Goal: Information Seeking & Learning: Learn about a topic

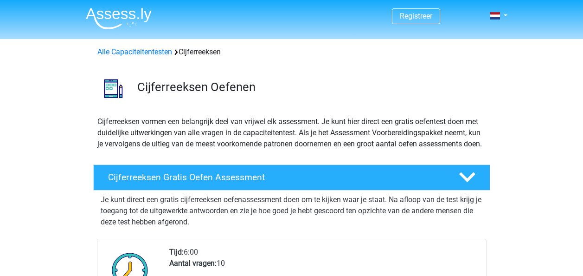
scroll to position [139, 0]
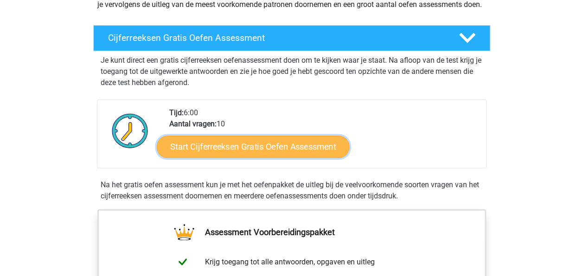
click at [271, 156] on link "Start Cijferreeksen Gratis Oefen Assessment" at bounding box center [253, 146] width 193 height 22
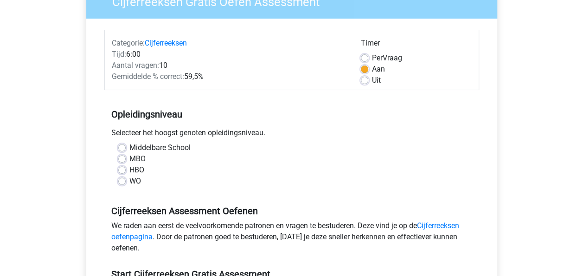
scroll to position [93, 0]
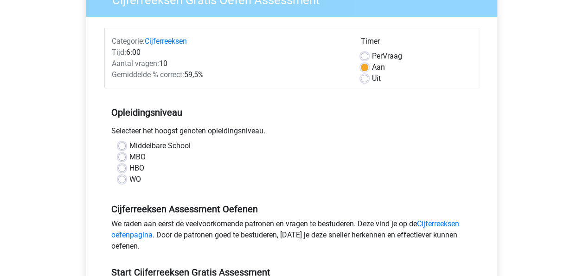
click at [129, 178] on label "WO" at bounding box center [135, 179] width 12 height 11
click at [119, 178] on input "WO" at bounding box center [121, 178] width 7 height 9
radio input "true"
click at [129, 170] on label "HBO" at bounding box center [136, 167] width 15 height 11
click at [123, 170] on input "HBO" at bounding box center [121, 166] width 7 height 9
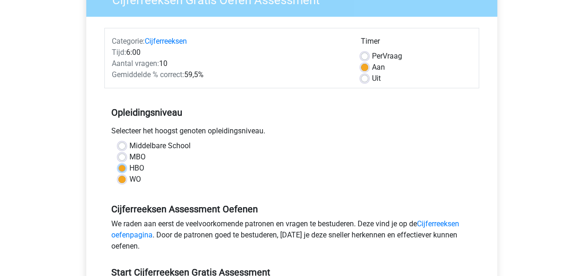
radio input "true"
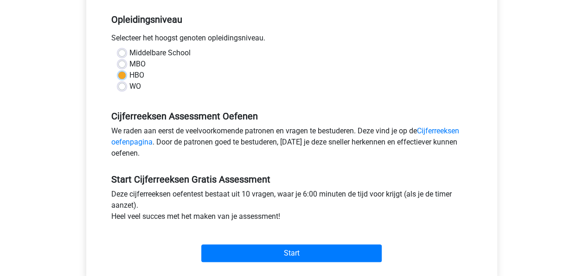
scroll to position [232, 0]
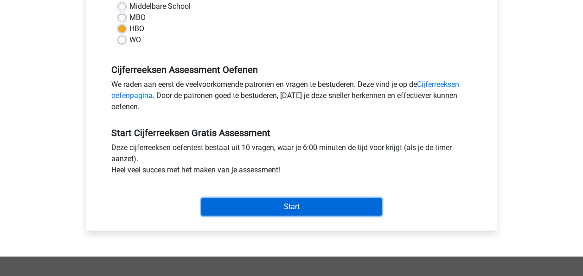
click at [288, 205] on input "Start" at bounding box center [291, 207] width 181 height 18
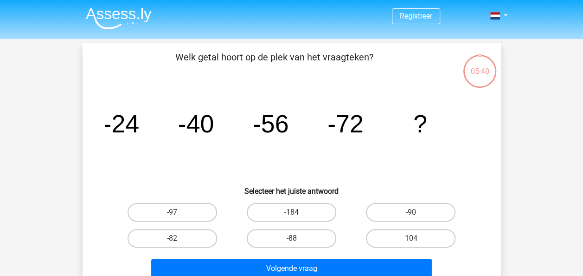
click at [293, 239] on input "-88" at bounding box center [294, 241] width 6 height 6
radio input "true"
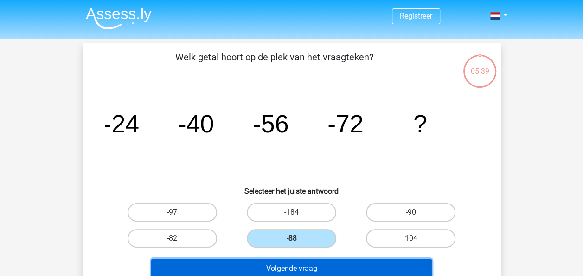
click at [291, 268] on button "Volgende vraag" at bounding box center [291, 268] width 281 height 19
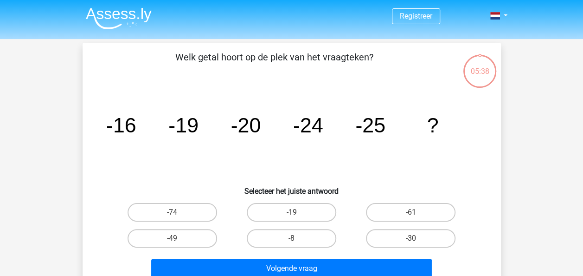
scroll to position [43, 0]
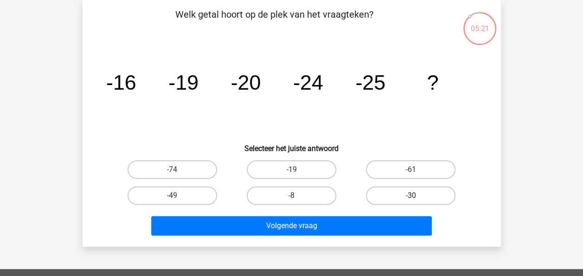
click at [405, 192] on label "-30" at bounding box center [411, 195] width 90 height 19
click at [411, 195] on input "-30" at bounding box center [414, 198] width 6 height 6
radio input "true"
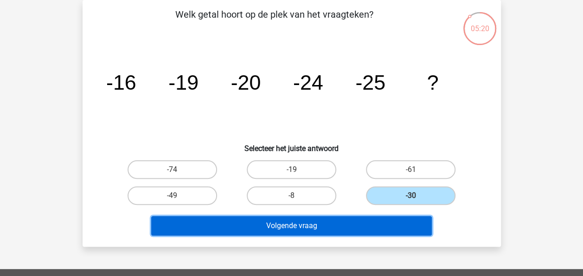
click at [362, 229] on button "Volgende vraag" at bounding box center [291, 225] width 281 height 19
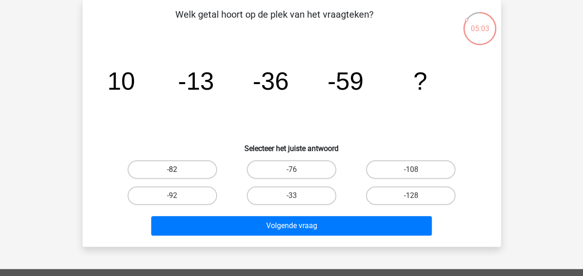
click at [190, 172] on label "-82" at bounding box center [173, 169] width 90 height 19
click at [178, 172] on input "-82" at bounding box center [175, 172] width 6 height 6
radio input "true"
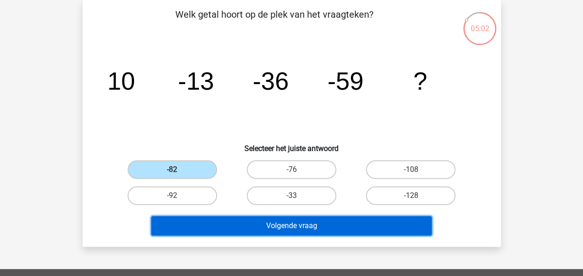
click at [276, 223] on button "Volgende vraag" at bounding box center [291, 225] width 281 height 19
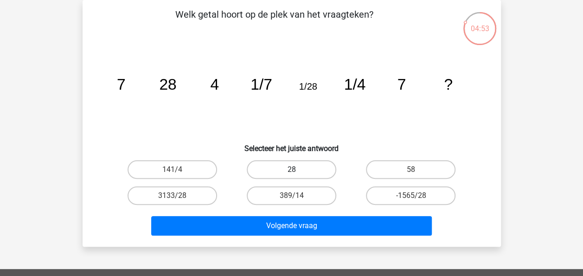
click at [303, 171] on label "28" at bounding box center [292, 169] width 90 height 19
click at [298, 171] on input "28" at bounding box center [294, 172] width 6 height 6
radio input "true"
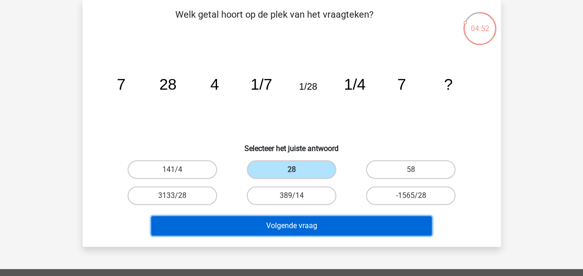
click at [305, 224] on button "Volgende vraag" at bounding box center [291, 225] width 281 height 19
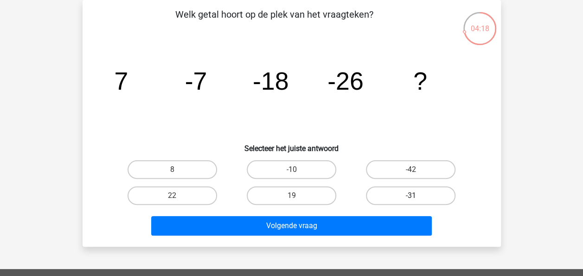
click at [401, 192] on label "-31" at bounding box center [411, 195] width 90 height 19
click at [411, 195] on input "-31" at bounding box center [414, 198] width 6 height 6
radio input "true"
click at [401, 173] on label "-42" at bounding box center [411, 169] width 90 height 19
click at [411, 173] on input "-42" at bounding box center [414, 172] width 6 height 6
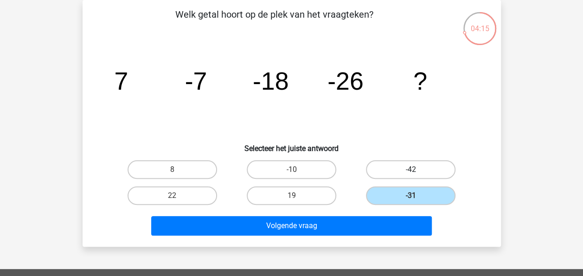
radio input "true"
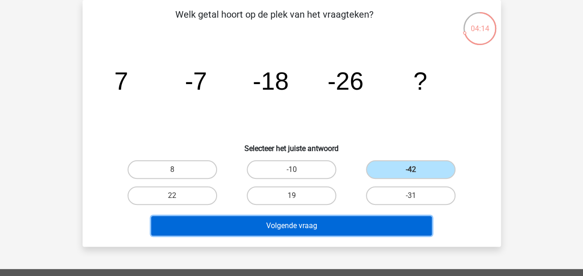
click at [360, 223] on button "Volgende vraag" at bounding box center [291, 225] width 281 height 19
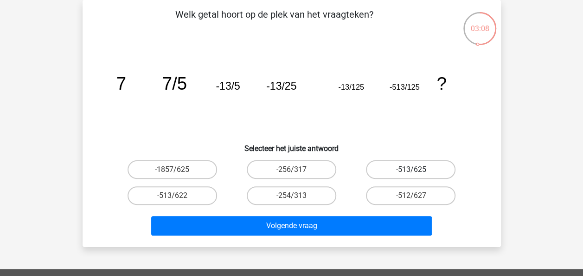
click at [428, 171] on label "-513/625" at bounding box center [411, 169] width 90 height 19
click at [417, 171] on input "-513/625" at bounding box center [414, 172] width 6 height 6
radio input "true"
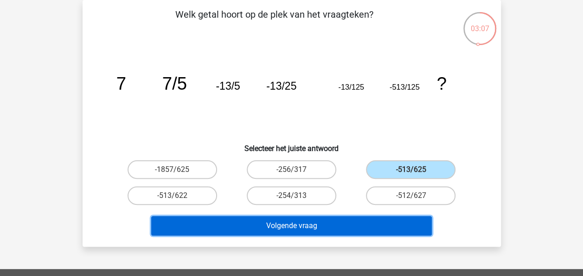
click at [387, 228] on button "Volgende vraag" at bounding box center [291, 225] width 281 height 19
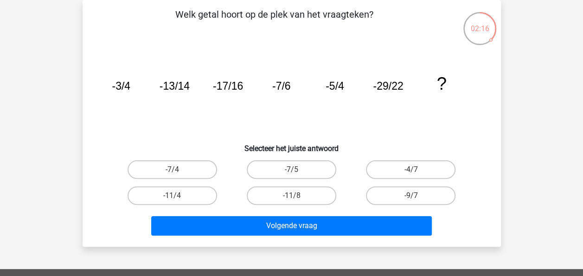
click at [175, 200] on input "-11/4" at bounding box center [175, 198] width 6 height 6
radio input "true"
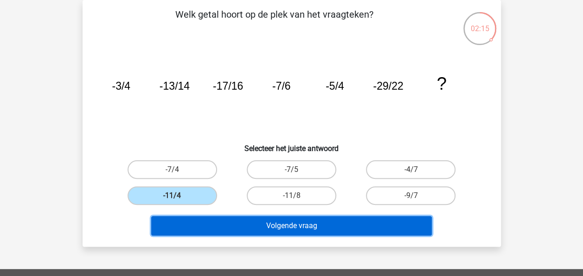
click at [316, 222] on button "Volgende vraag" at bounding box center [291, 225] width 281 height 19
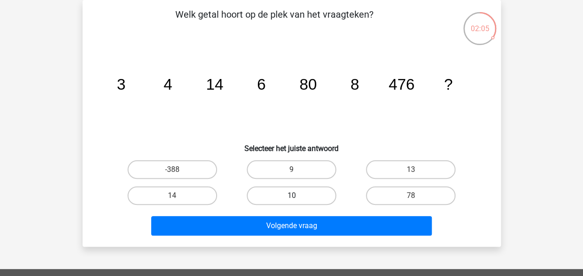
click at [298, 195] on label "10" at bounding box center [292, 195] width 90 height 19
click at [298, 195] on input "10" at bounding box center [294, 198] width 6 height 6
radio input "true"
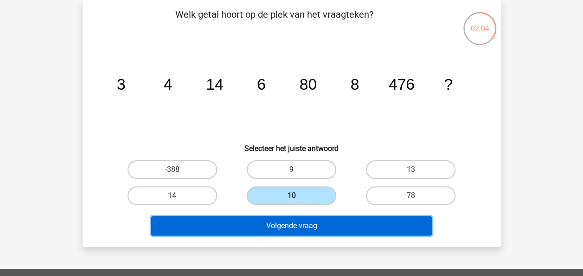
click at [299, 223] on button "Volgende vraag" at bounding box center [291, 225] width 281 height 19
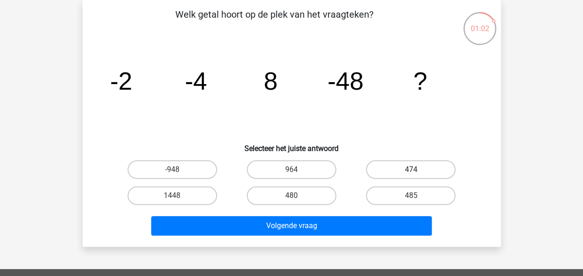
click at [393, 174] on label "474" at bounding box center [411, 169] width 90 height 19
click at [411, 174] on input "474" at bounding box center [414, 172] width 6 height 6
radio input "true"
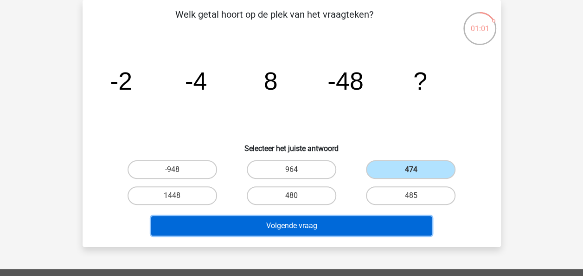
click at [373, 223] on button "Volgende vraag" at bounding box center [291, 225] width 281 height 19
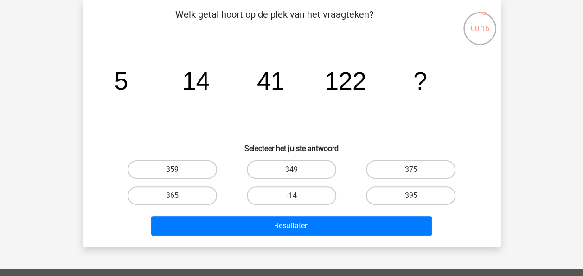
click at [190, 170] on label "359" at bounding box center [173, 169] width 90 height 19
click at [178, 170] on input "359" at bounding box center [175, 172] width 6 height 6
radio input "true"
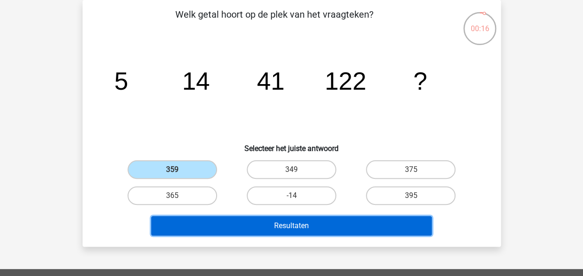
click at [278, 226] on button "Resultaten" at bounding box center [291, 225] width 281 height 19
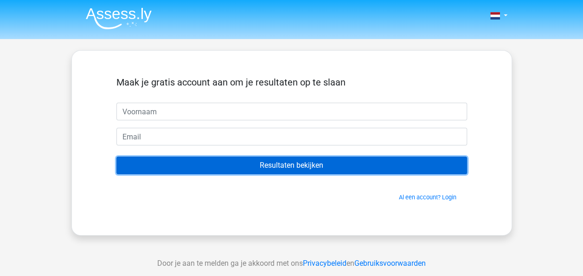
click at [289, 170] on input "Resultaten bekijken" at bounding box center [291, 165] width 351 height 18
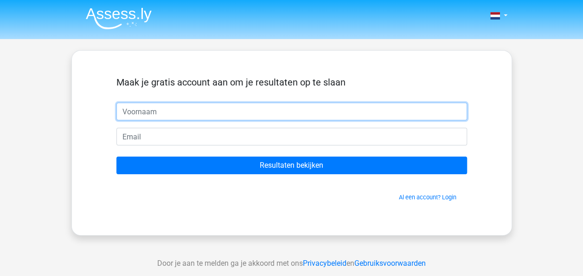
click at [175, 113] on input "text" at bounding box center [291, 112] width 351 height 18
type input "marloes"
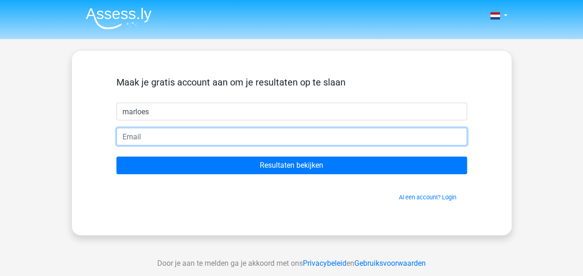
click at [162, 133] on input "email" at bounding box center [291, 137] width 351 height 18
type input "[EMAIL_ADDRESS][DOMAIN_NAME]"
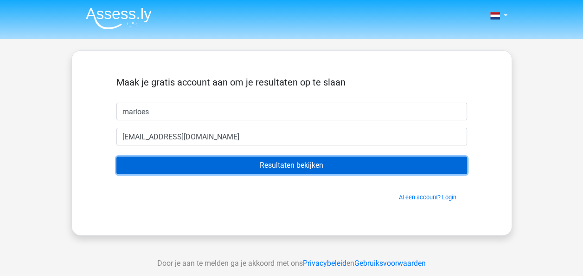
click at [278, 168] on input "Resultaten bekijken" at bounding box center [291, 165] width 351 height 18
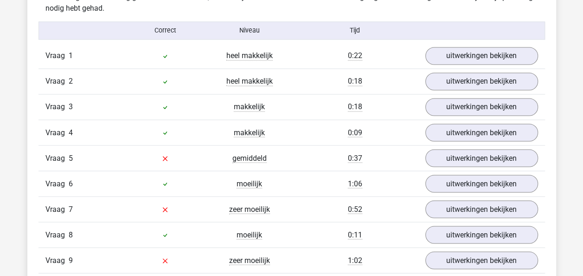
scroll to position [743, 0]
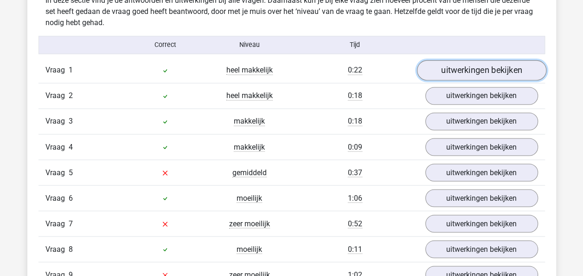
click at [454, 70] on link "uitwerkingen bekijken" at bounding box center [481, 70] width 129 height 20
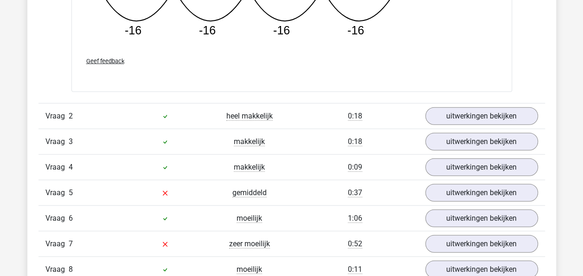
scroll to position [1160, 0]
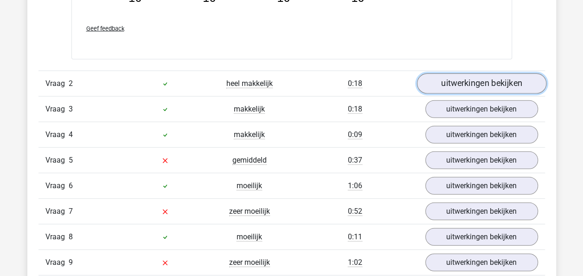
click at [485, 81] on link "uitwerkingen bekijken" at bounding box center [481, 83] width 129 height 20
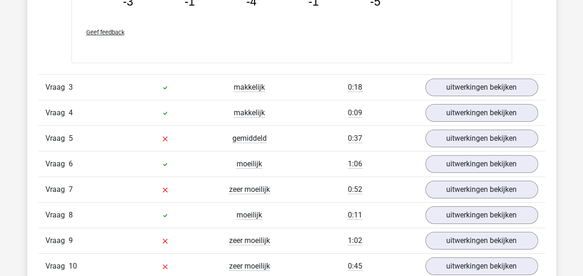
scroll to position [1624, 0]
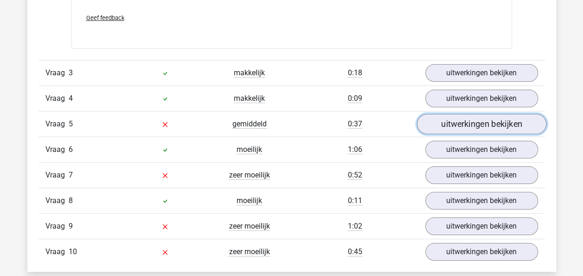
click at [465, 126] on link "uitwerkingen bekijken" at bounding box center [481, 124] width 129 height 20
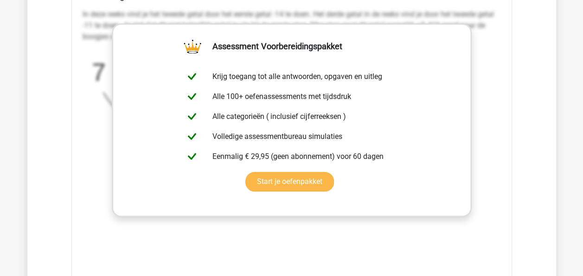
scroll to position [1903, 0]
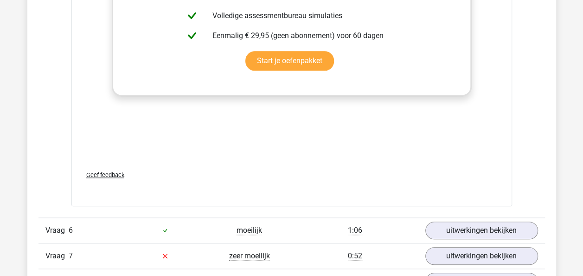
scroll to position [2228, 0]
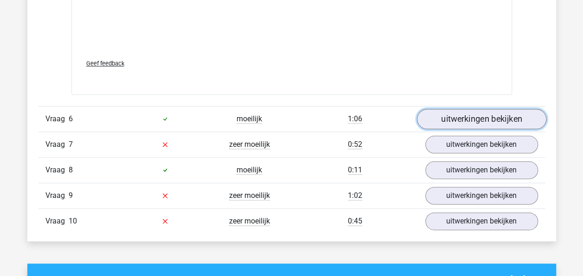
click at [465, 118] on link "uitwerkingen bekijken" at bounding box center [481, 119] width 129 height 20
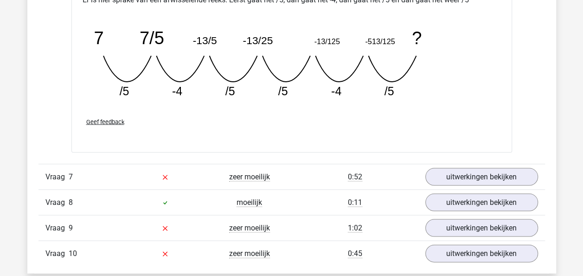
scroll to position [2646, 0]
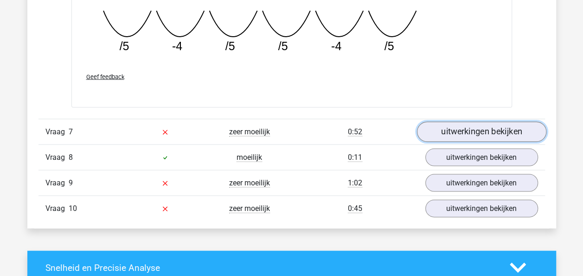
click at [459, 129] on link "uitwerkingen bekijken" at bounding box center [481, 132] width 129 height 20
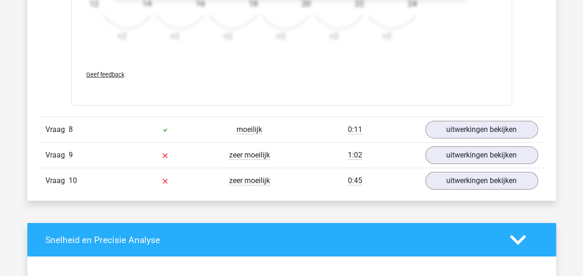
scroll to position [3249, 0]
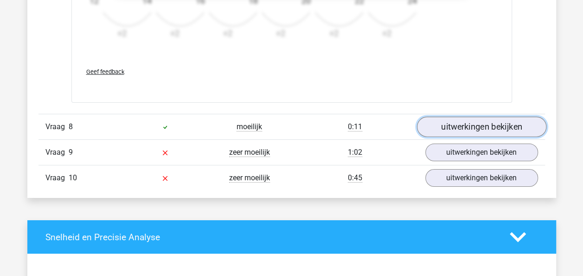
click at [466, 124] on link "uitwerkingen bekijken" at bounding box center [481, 126] width 129 height 20
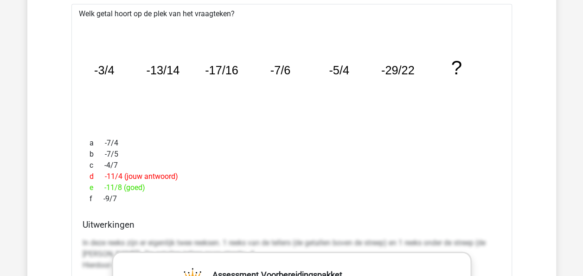
scroll to position [2692, 0]
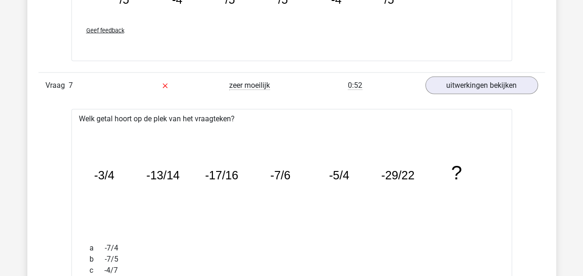
click at [478, 137] on icon "image/svg+xml -3/4 -13/14 -17/16 -7/6 -5/4 -29/22 ?" at bounding box center [291, 179] width 411 height 103
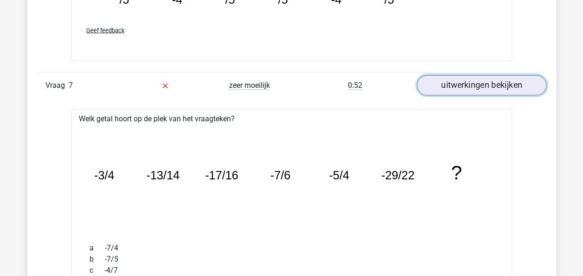
click at [473, 84] on link "uitwerkingen bekijken" at bounding box center [481, 85] width 129 height 20
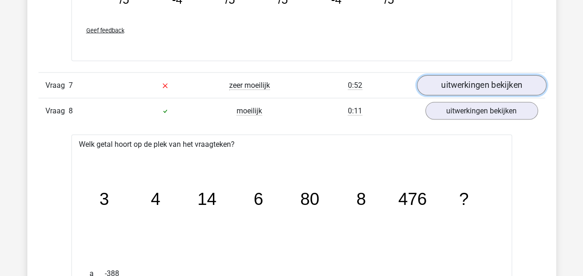
click at [473, 84] on link "uitwerkingen bekijken" at bounding box center [481, 85] width 129 height 20
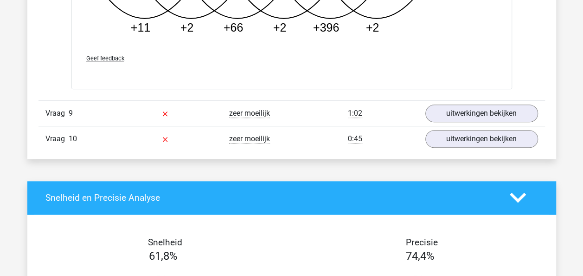
scroll to position [3760, 0]
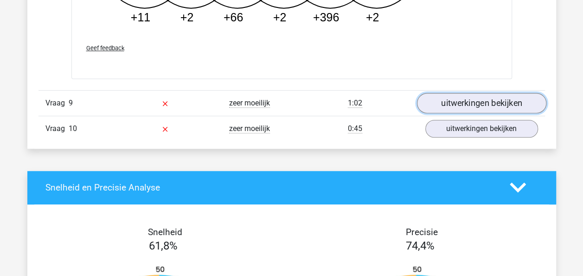
click at [472, 98] on link "uitwerkingen bekijken" at bounding box center [481, 103] width 129 height 20
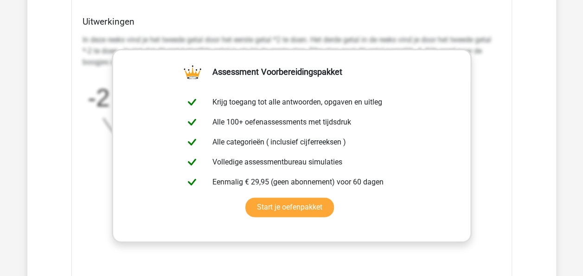
scroll to position [4316, 0]
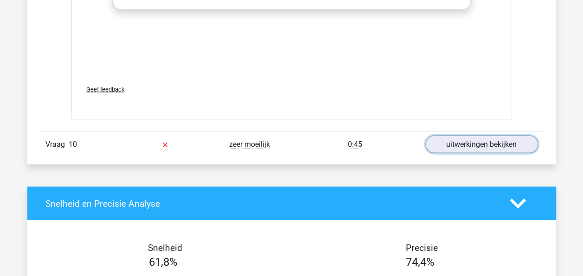
click at [457, 140] on link "uitwerkingen bekijken" at bounding box center [482, 144] width 113 height 18
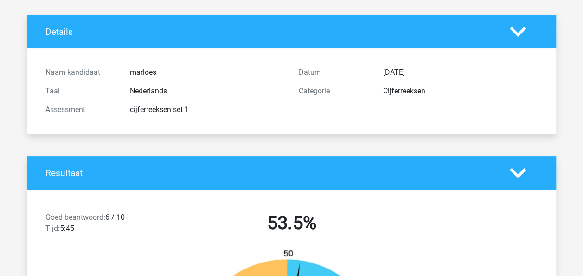
scroll to position [0, 0]
